Goal: Task Accomplishment & Management: Complete application form

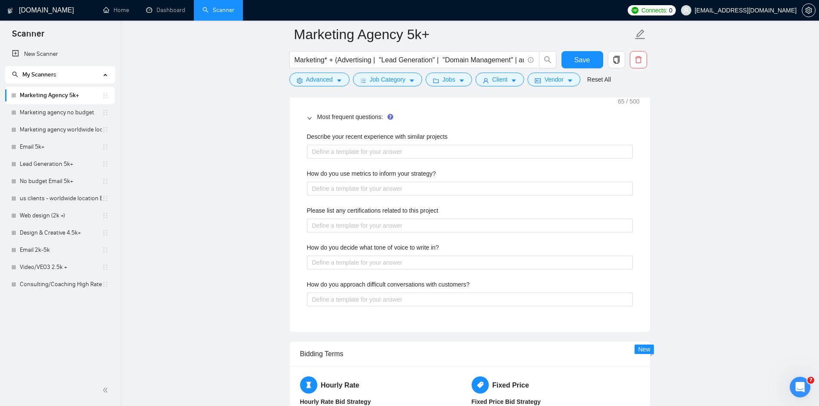
scroll to position [1630, 0]
click at [489, 149] on projects "Describe your recent experience with similar projects" at bounding box center [470, 152] width 326 height 14
type projects "["
type projects "[E"
type projects "[Ex"
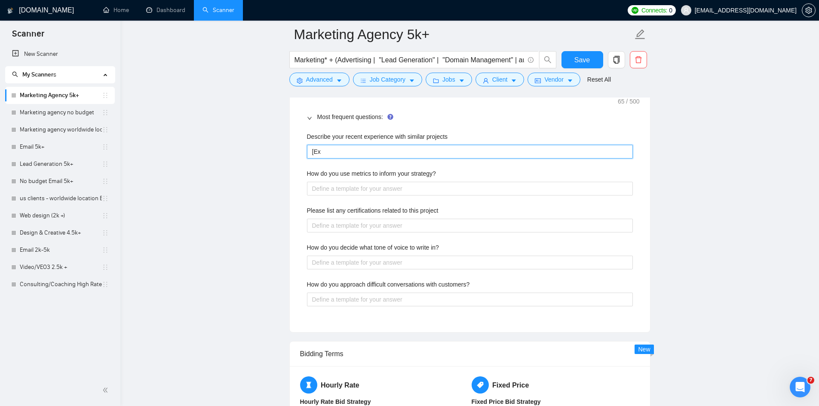
type projects "[Exp"
type projects "[Expl"
type projects "[Expla"
type projects "[Explai"
type projects "[Explain"
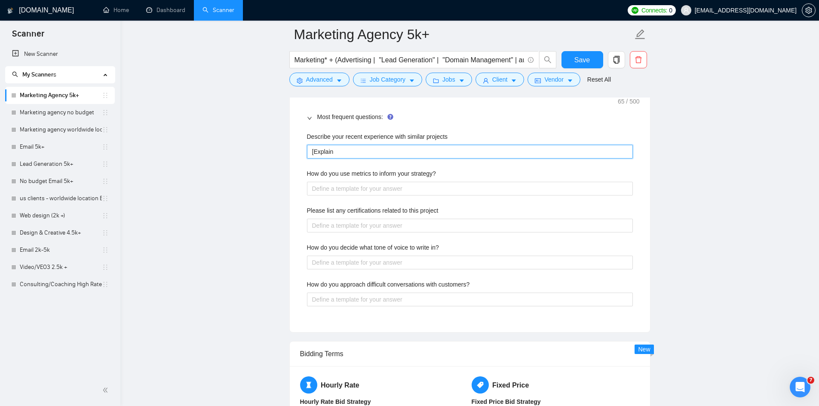
type projects "[Explain"
type projects "[Explain w"
type projects "[Explain wh"
type projects "[Explain wha"
type projects "[Explain what"
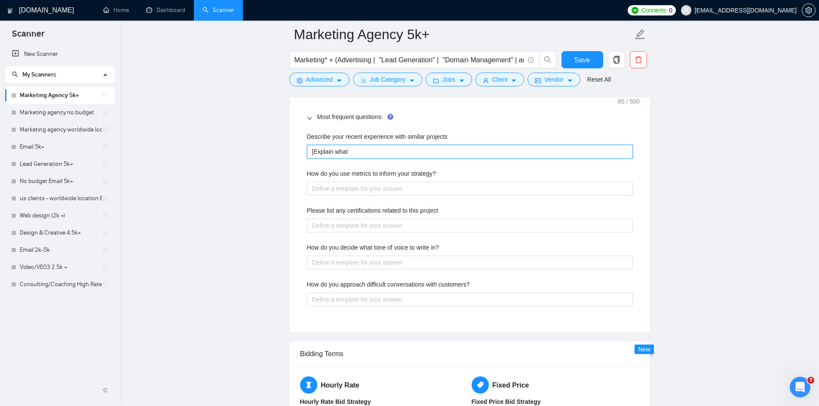
type projects "[Explain what"
type projects "[Explain what i"
type projects "[Explain what"
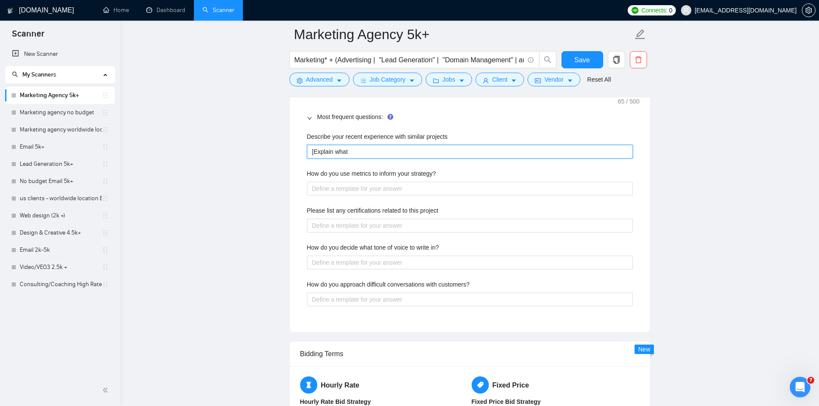
type projects "[Explain what"
type projects "[Explain wha"
type projects "[Explain wh"
type projects "[Explain w"
type projects "[Explain"
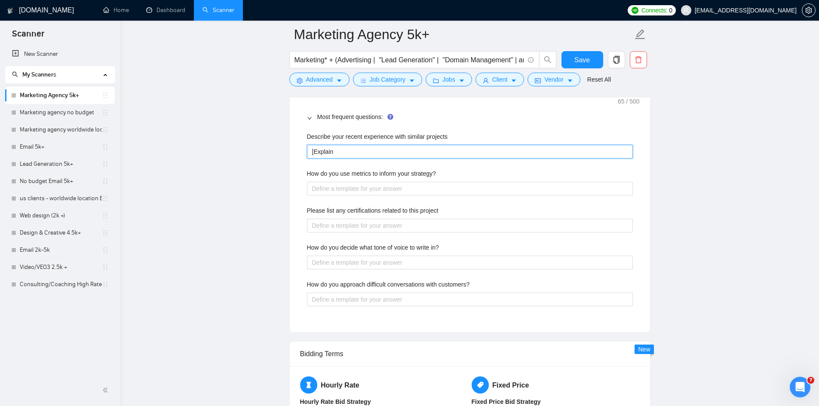
type projects "[Explain H"
type projects "[Explain Ho"
type projects "[Explain How"
type projects "[Explain How w"
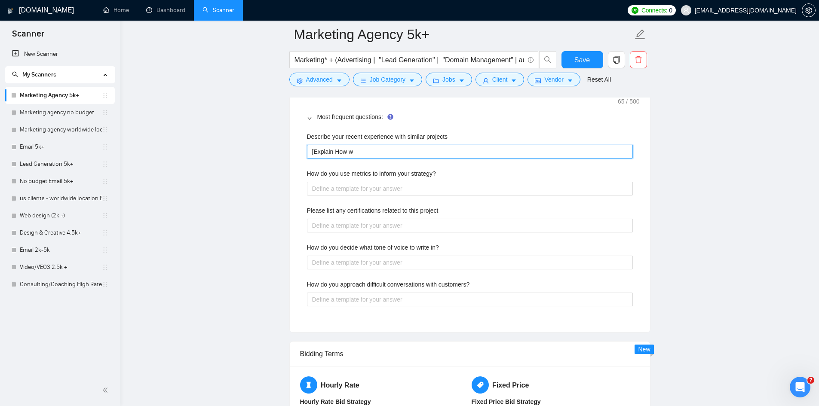
type projects "[Explain How we"
type projects "[Explain How we hj"
type projects "[Explain How we h"
type projects "[Explain How we he"
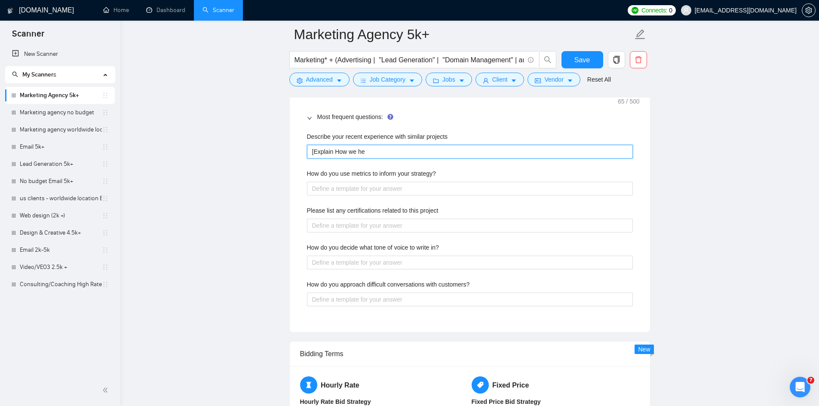
type projects "[Explain How we hel"
type projects "[Explain How we help"
type projects "[Explain How we helpe"
type projects "[Explain How we helped"
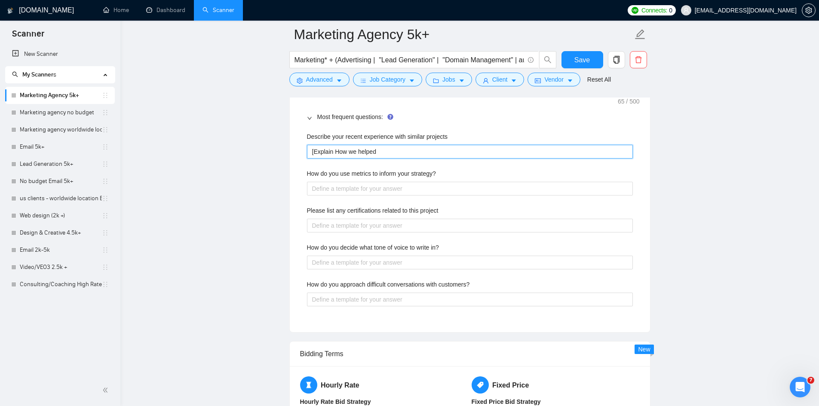
type projects "[Explain How we helped o"
type projects "[Explain How we helped ot"
type projects "[Explain How we helped oth"
type projects "[Explain How we helped othe"
type projects "[Explain How we helped other"
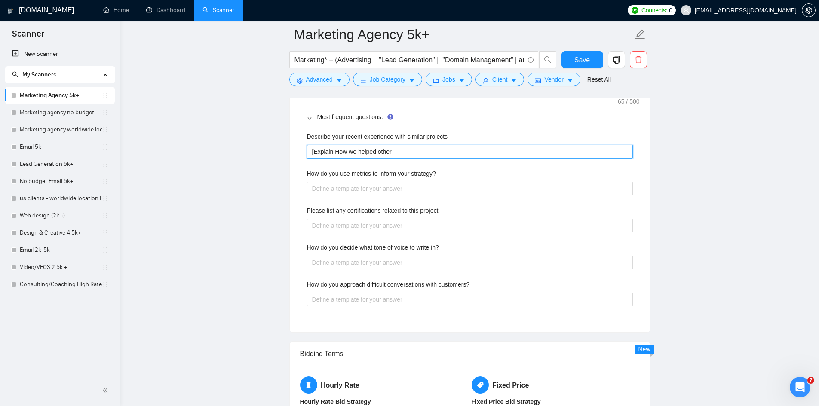
type projects "[Explain How we helped other"
type projects "[Explain How we helped other c"
type projects "[Explain How we helped other co"
type projects "[Explain How we helped other com"
type projects "[Explain How we helped other comp"
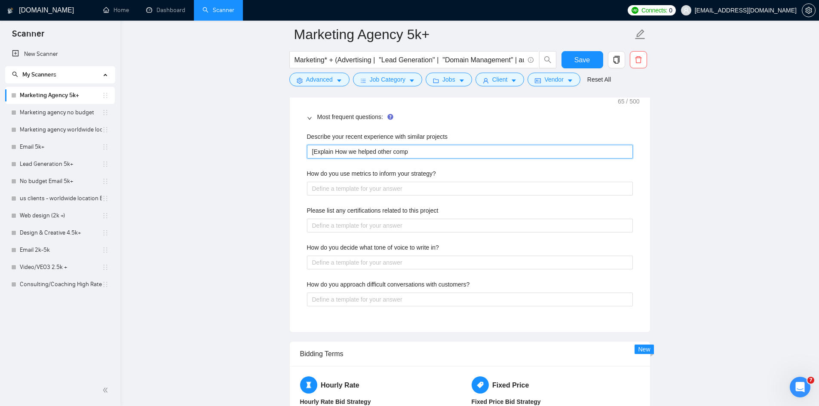
type projects "[Explain How we helped other compa"
type projects "[Explain How we helped other compan"
type projects "[Explain How we helped other compani"
type projects "[Explain How we helped other companie"
type projects "[Explain How we helped other companies"
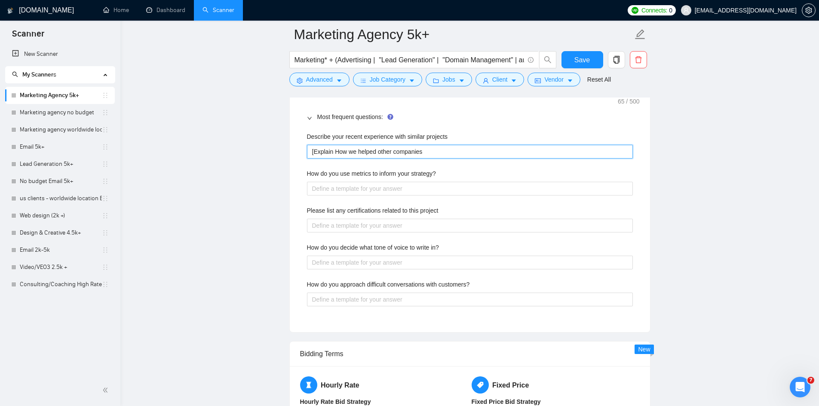
type projects "[Explain How we helped other companies"
type projects "[Explain How we helped other companies]"
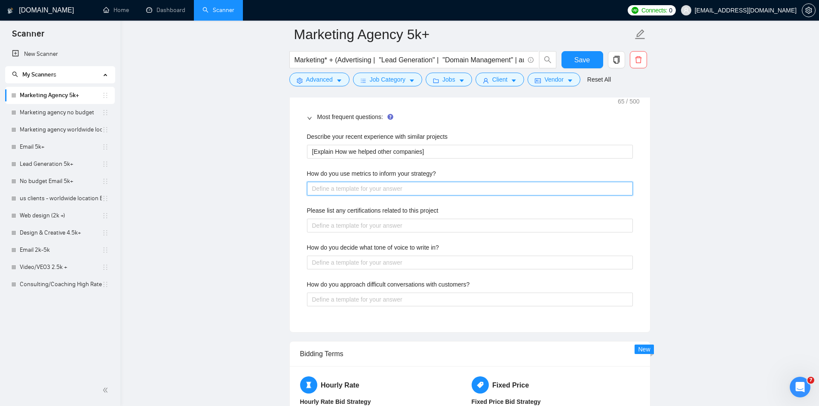
click at [436, 192] on strategy\? "How do you use metrics to inform your strategy?" at bounding box center [470, 189] width 326 height 14
drag, startPoint x: 307, startPoint y: 172, endPoint x: 439, endPoint y: 172, distance: 132.8
click at [439, 172] on div "How do you use metrics to inform your strategy?" at bounding box center [470, 175] width 326 height 13
click at [303, 212] on div "Describe your recent experience with similar projects [Explain How we helped ot…" at bounding box center [470, 224] width 340 height 195
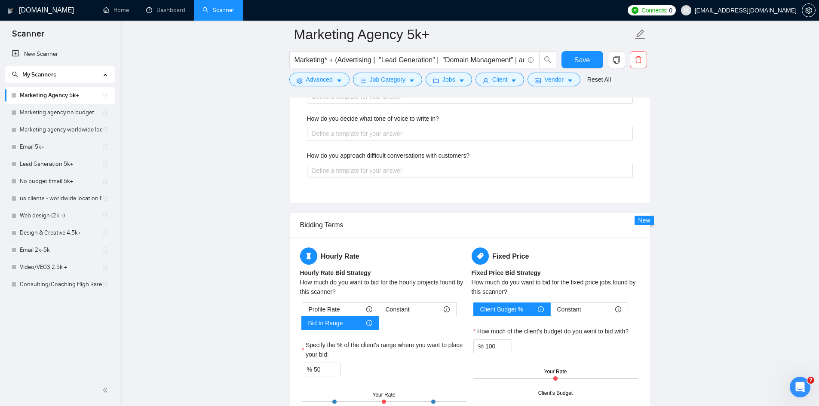
scroll to position [1376, 0]
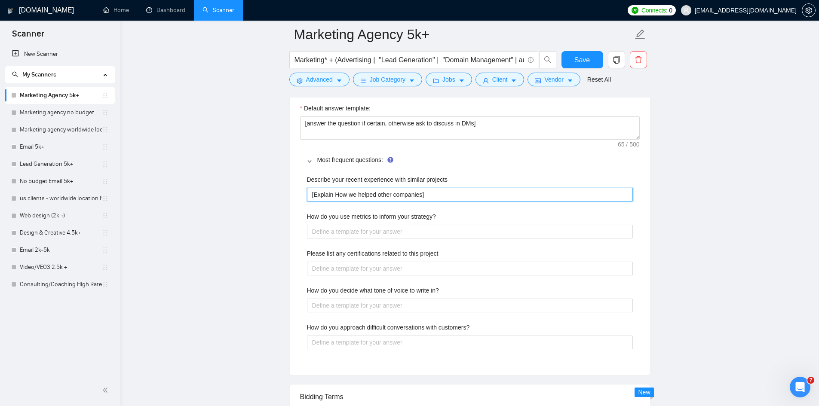
click at [421, 194] on projects "[Explain How we helped other companies]" at bounding box center [470, 195] width 326 height 14
type projects "[Explain How we helped other companies ]"
type projects "[Explain How we helped other companies a]"
type projects "[Explain How we helped other companies an]"
type projects "[Explain How we helped other companies and]"
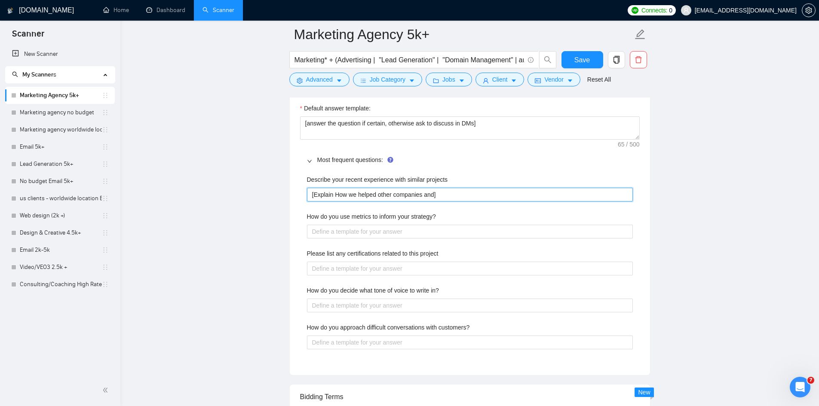
type projects "[Explain How we helped other companies and ]"
type projects "[Explain How we helped other companies and d]"
type projects "[Explain How we helped other companies and do]"
type projects "[Explain How we helped other companies and don]"
type projects "[Explain How we helped other companies and dont]"
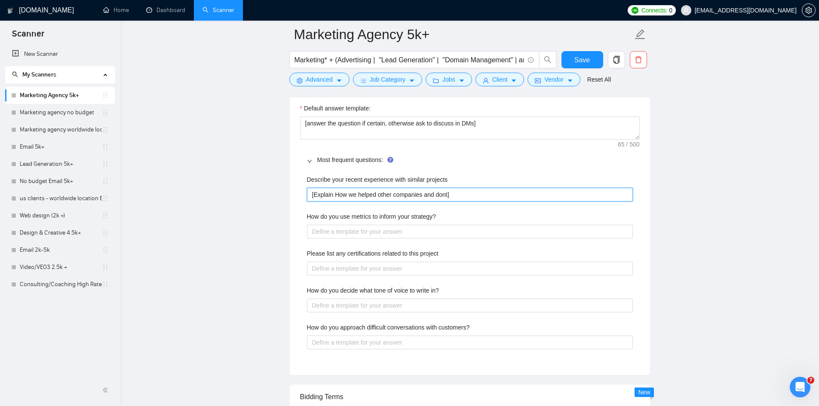
type projects "[Explain How we helped other companies and dont ]"
type projects "[Explain How we helped other companies and dont m]"
type projects "[Explain How we helped other companies and dont me]"
type projects "[Explain How we helped other companies and dont men]"
type projects "[Explain How we helped other companies and dont ment]"
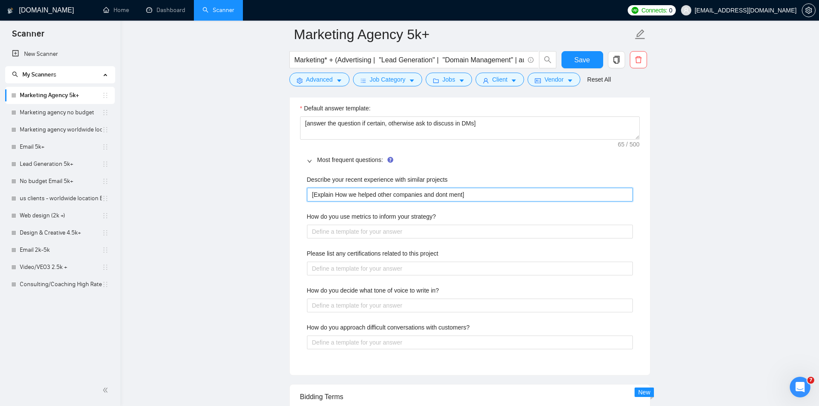
type projects "[Explain How we helped other companies and dont menti]"
type projects "[Explain How we helped other companies and dont mentio]"
type projects "[Explain How we helped other companies and dont mention]"
type projects "[Explain How we helped other companies and dont mention ]"
type projects "[Explain How we helped other companies and dont mention a]"
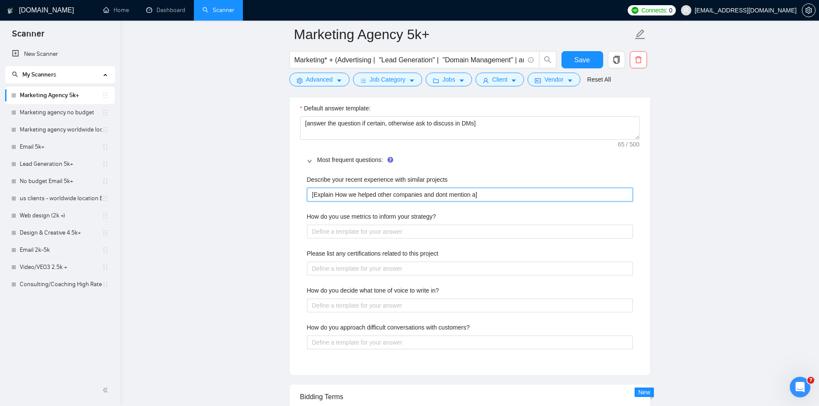
type projects "[Explain How we helped other companies and dont mention a ]"
type projects "[Explain How we helped other companies and dont mention a c]"
type projects "[Explain How we helped other companies and dont mention a ce]"
type projects "[Explain How we helped other companies and dont mention a cer]"
type projects "[Explain How we helped other companies and dont mention a cert]"
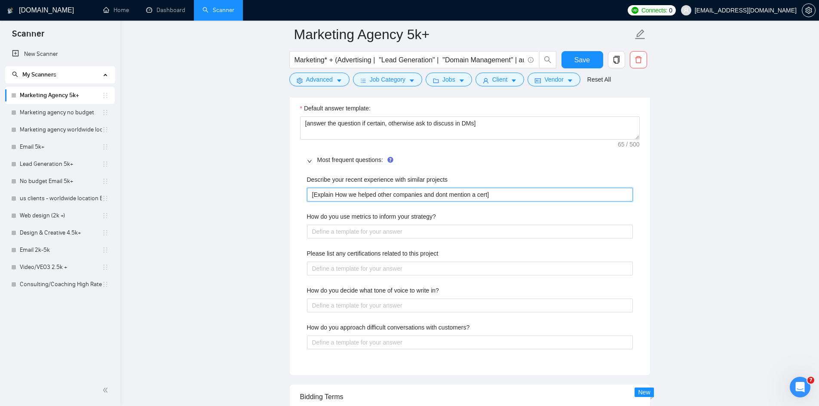
type projects "[Explain How we helped other companies and dont mention a certa]"
type projects "[Explain How we helped other companies and dont mention a certai]"
type projects "[Explain How we helped other companies and dont mention a certaijn]"
type projects "[Explain How we helped other companies and dont mention a certaijn ]"
type projects "[Explain How we helped other companies and dont mention a certaijn]"
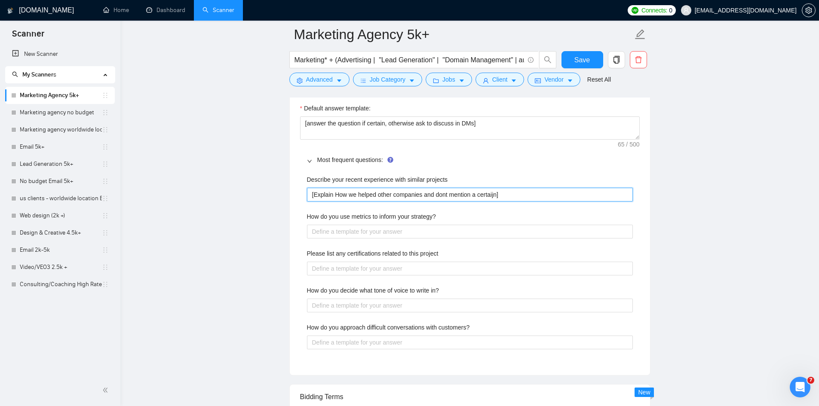
type projects "[Explain How we helped other companies and dont mention a certaij]"
type projects "[Explain How we helped other companies and dont mention a certai]"
type projects "[Explain How we helped other companies and dont mention a certain]"
type projects "[Explain How we helped other companies and dont mention a certain ]"
type projects "[Explain How we helped other companies and dont mention a certain f]"
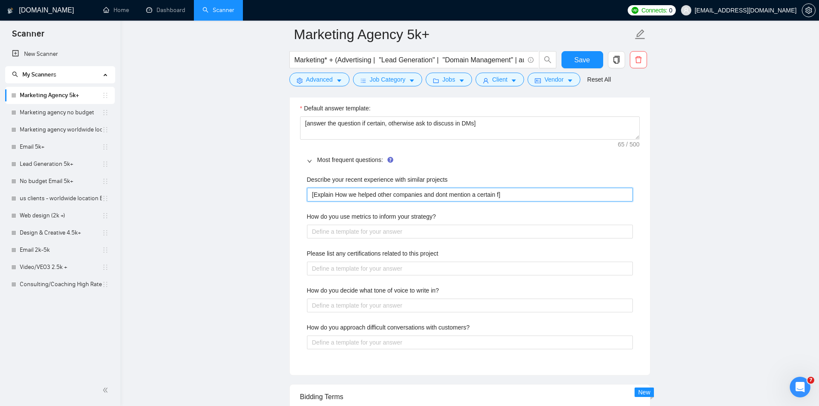
type projects "[Explain How we helped other companies and dont mention a certain fo]"
type projects "[Explain How we helped other companies and dont mention a certain foc]"
type projects "[Explain How we helped other companies and dont mention a certain focu]"
type projects "[Explain How we helped other companies and dont mention a certain focus]"
type projects "[Explain How we helped other companies and dont mention a certain focus ]"
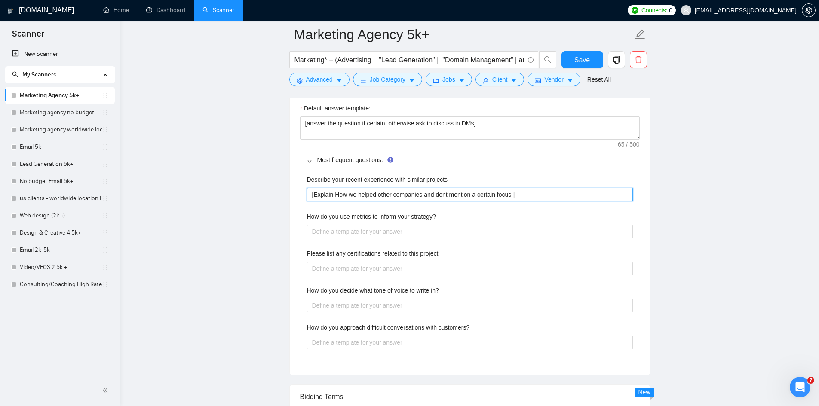
type projects "[Explain How we helped other companies and dont mention a certain focus w]"
type projects "[Explain How we helped other companies and dont mention a certain focus we]"
type projects "[Explain How we helped other companies and dont mention a certain focus we ]"
type projects "[Explain How we helped other companies and dont mention a certain focus we d]"
type projects "[Explain How we helped other companies and dont mention a certain focus we do]"
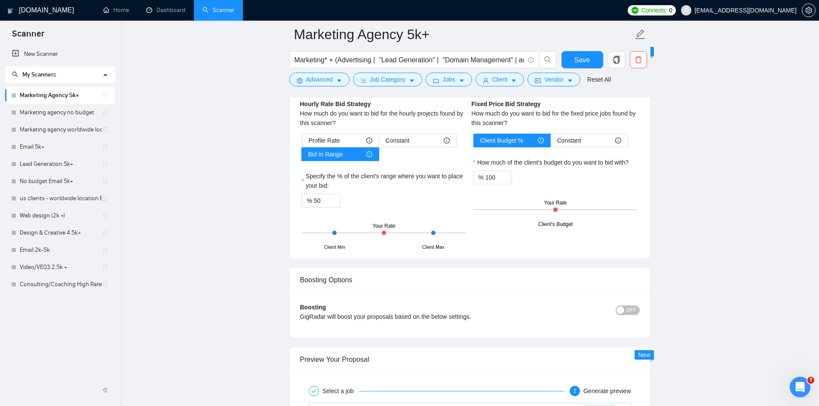
scroll to position [1806, 0]
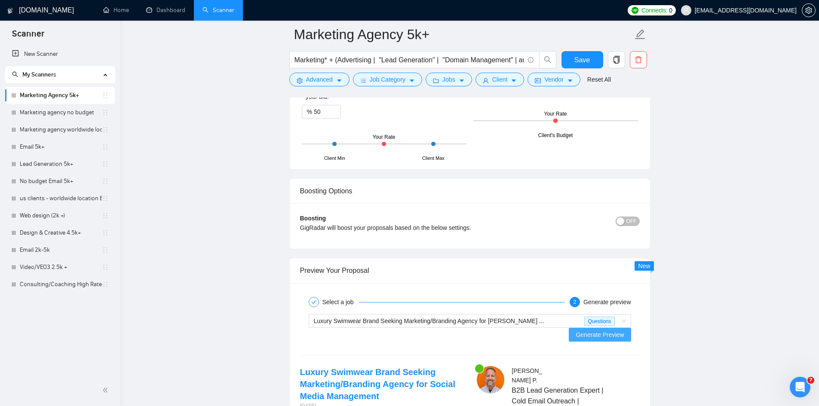
click at [616, 330] on span "Generate Preview" at bounding box center [600, 334] width 48 height 9
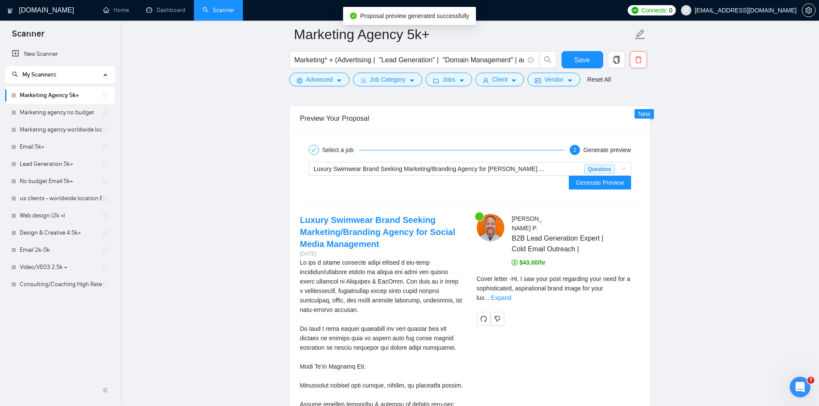
scroll to position [1978, 0]
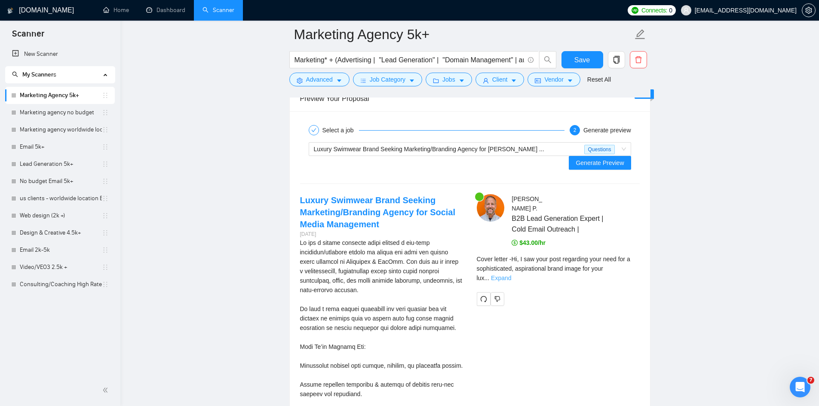
click at [511, 275] on link "Expand" at bounding box center [501, 278] width 20 height 7
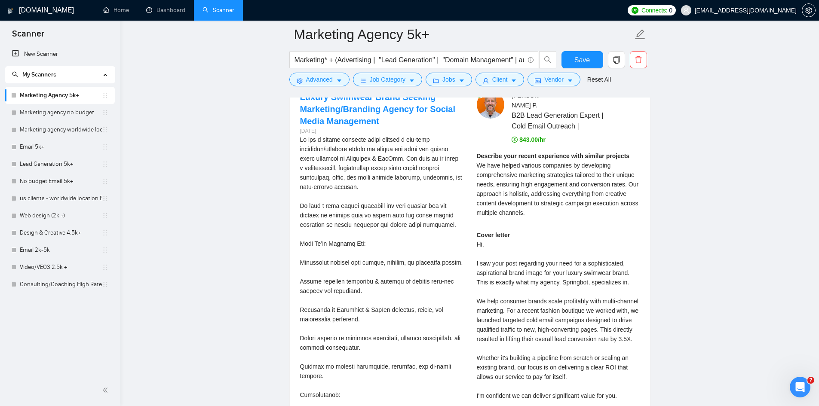
scroll to position [2107, 0]
